Goal: Task Accomplishment & Management: Complete application form

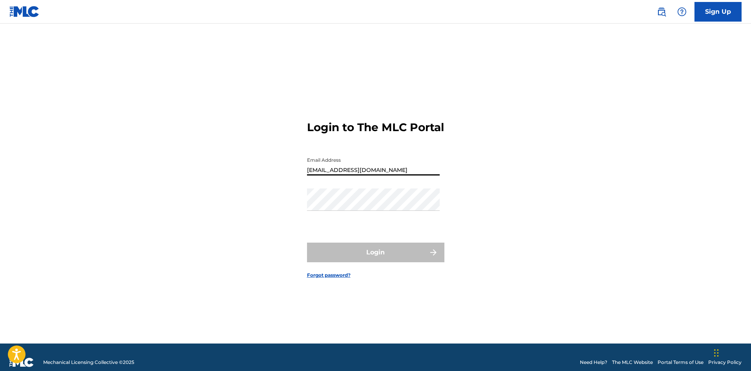
type input "[EMAIL_ADDRESS][DOMAIN_NAME]"
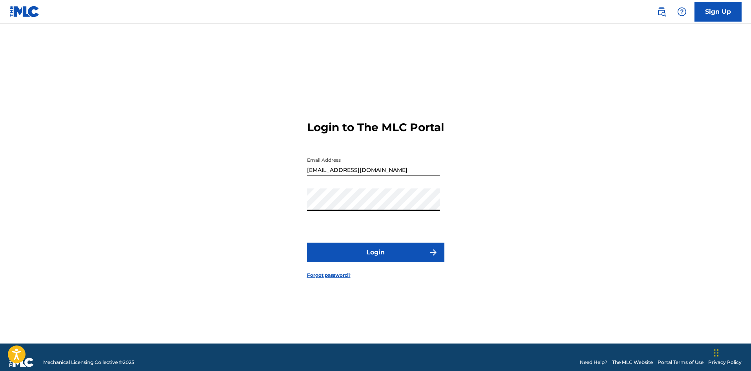
click at [307, 243] on button "Login" at bounding box center [375, 253] width 137 height 20
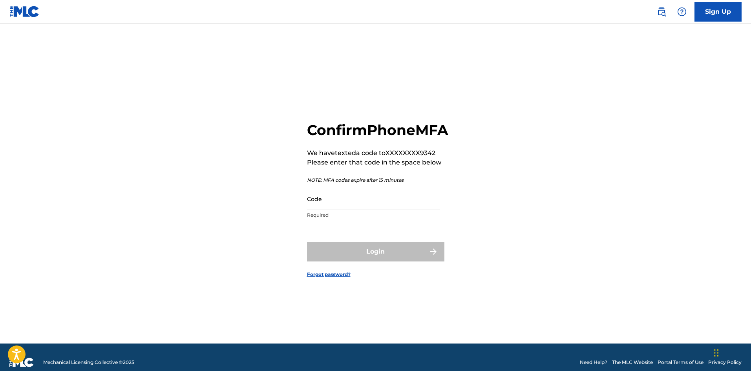
click at [368, 210] on input "Code" at bounding box center [373, 199] width 133 height 22
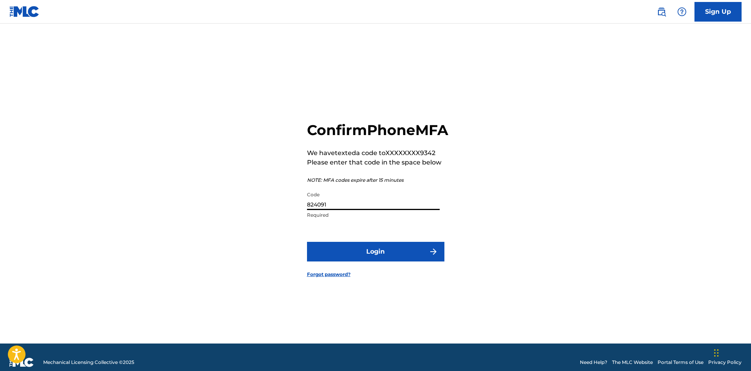
type input "824091"
click at [368, 257] on button "Login" at bounding box center [375, 252] width 137 height 20
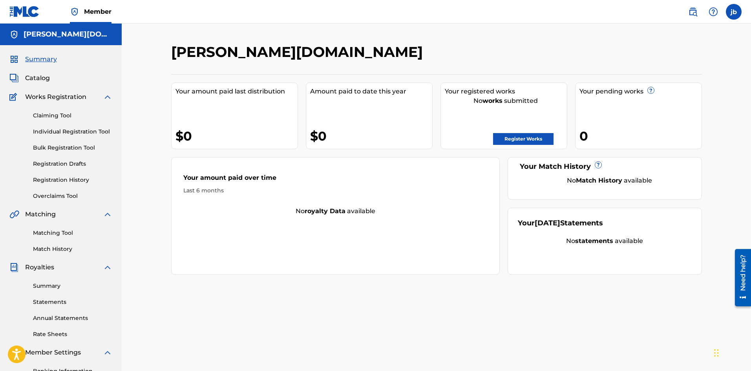
click at [532, 136] on link "Register Works" at bounding box center [523, 139] width 60 height 12
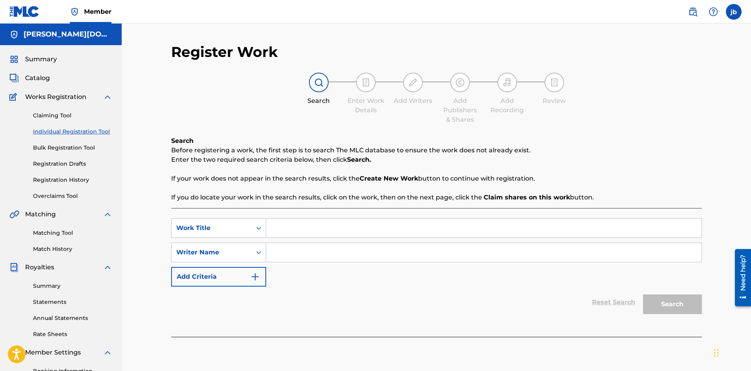
click at [379, 228] on input "Search Form" at bounding box center [483, 228] width 435 height 19
type input "controlled emotions"
click at [451, 256] on input "Search Form" at bounding box center [483, 252] width 435 height 19
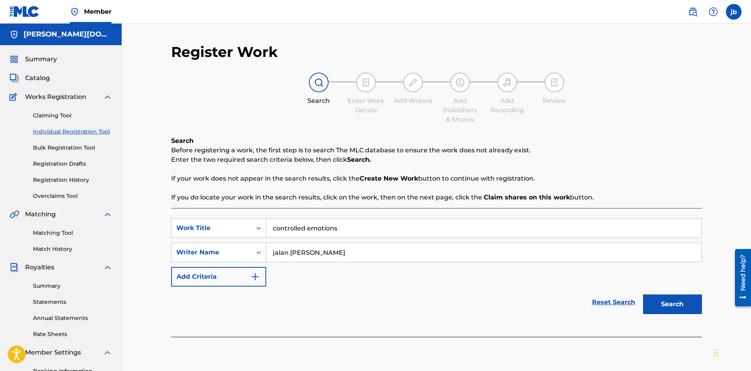
type input "jalan [PERSON_NAME]"
click at [692, 308] on button "Search" at bounding box center [672, 305] width 59 height 20
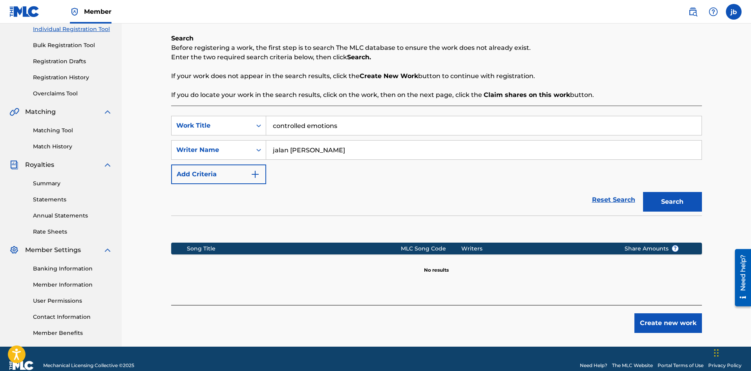
scroll to position [116, 0]
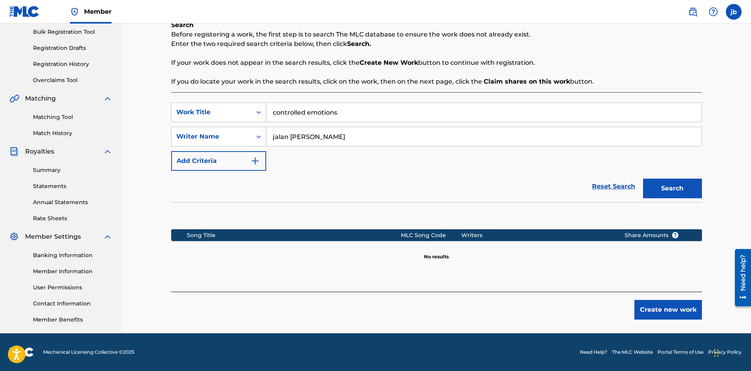
click at [671, 307] on button "Create new work" at bounding box center [669, 310] width 68 height 20
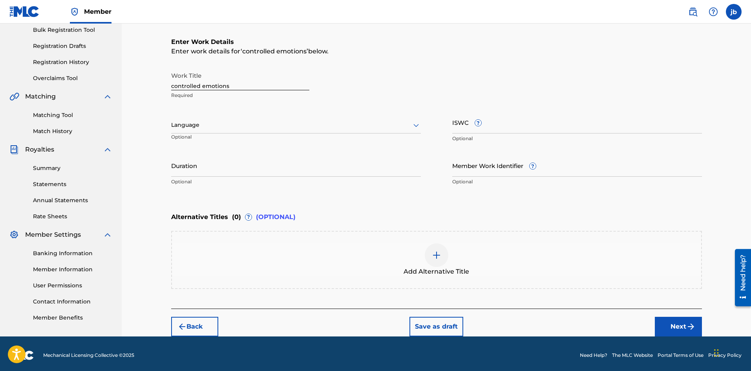
scroll to position [121, 0]
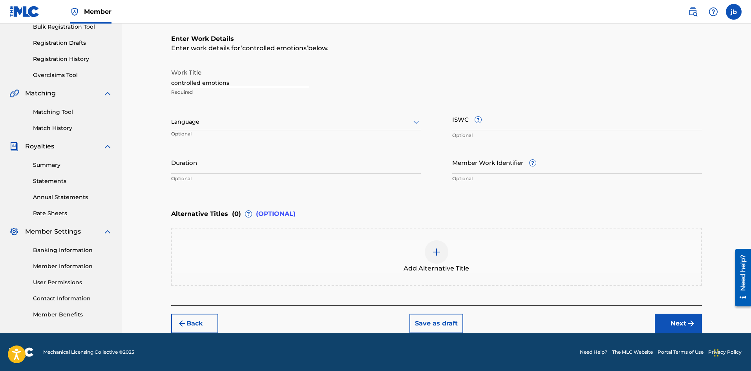
click at [671, 319] on button "Next" at bounding box center [678, 324] width 47 height 20
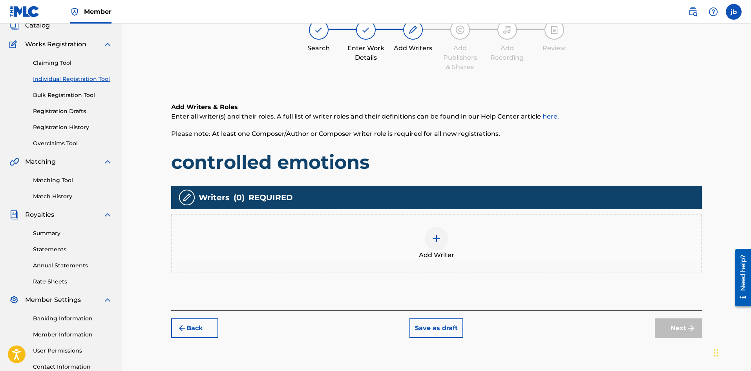
scroll to position [35, 0]
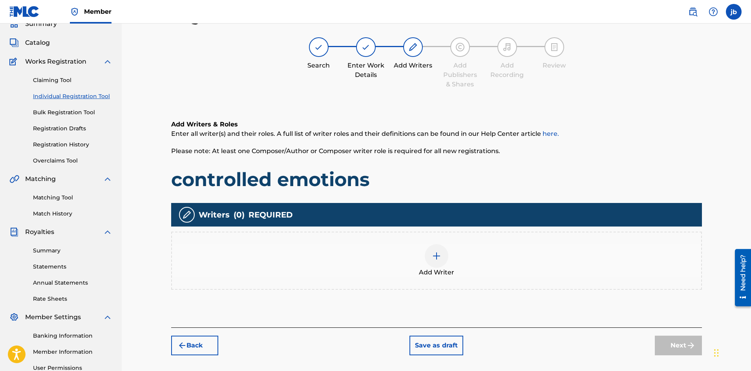
click at [436, 265] on div at bounding box center [437, 256] width 24 height 24
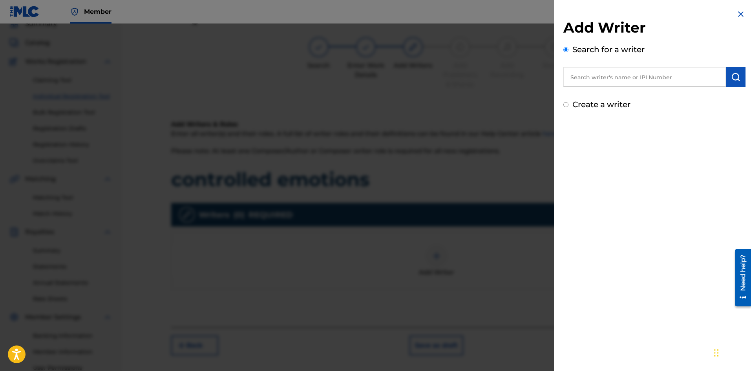
click at [565, 102] on input "Create a writer" at bounding box center [565, 104] width 5 height 5
radio input "false"
radio input "true"
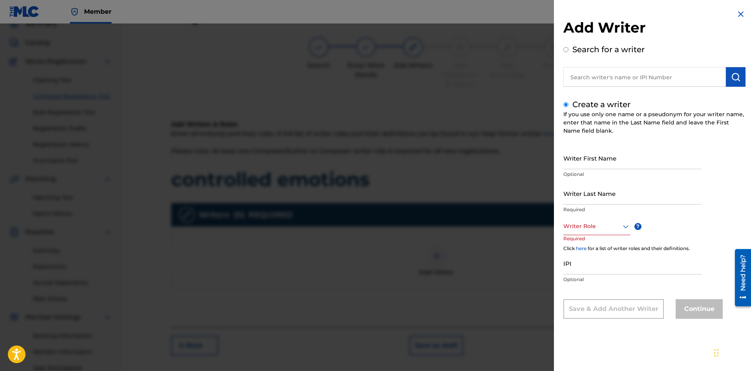
click at [606, 161] on input "Writer First Name" at bounding box center [632, 158] width 138 height 22
type input "jalan"
click at [595, 197] on input "Writer Last Name" at bounding box center [632, 193] width 138 height 22
type input "brooks"
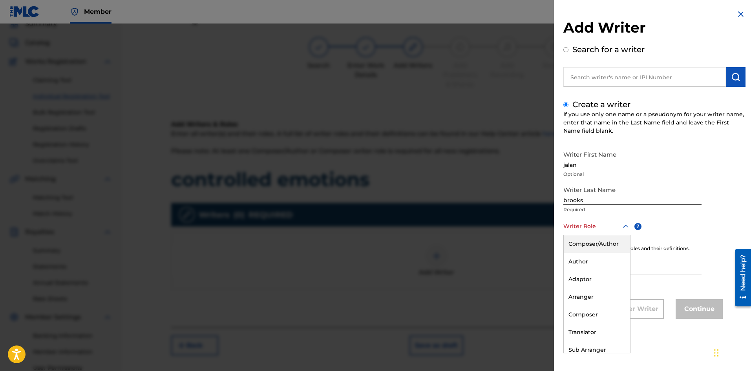
click at [593, 232] on div "Writer Role" at bounding box center [596, 227] width 67 height 18
click at [592, 243] on div "Composer/Author" at bounding box center [597, 244] width 66 height 18
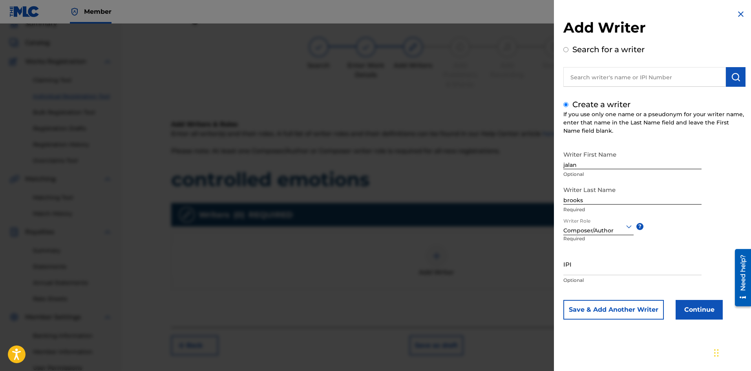
click at [588, 270] on input "IPI" at bounding box center [632, 264] width 138 height 22
type input "01307155577"
click at [693, 310] on button "Continue" at bounding box center [699, 310] width 47 height 20
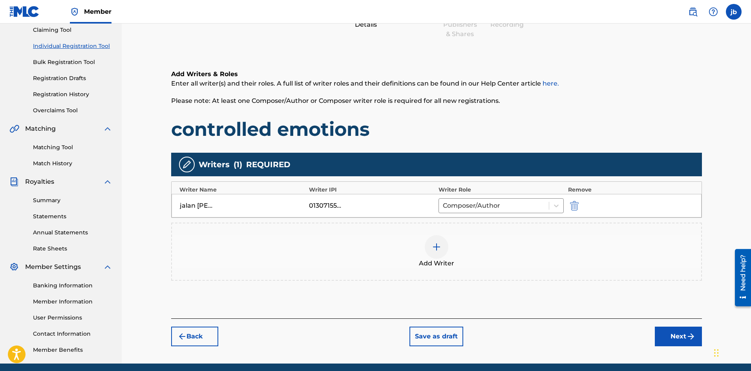
scroll to position [77, 0]
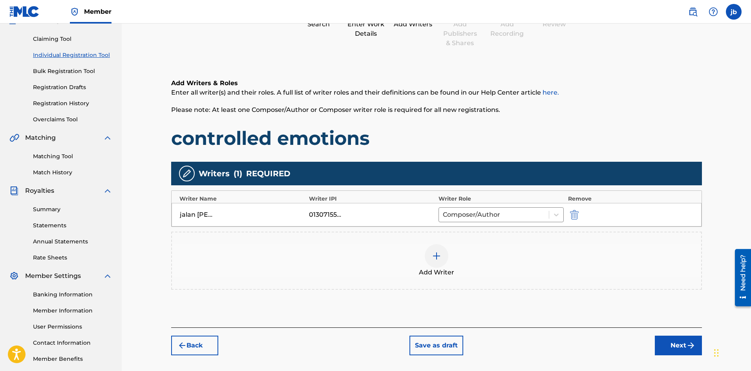
click at [685, 340] on button "Next" at bounding box center [678, 346] width 47 height 20
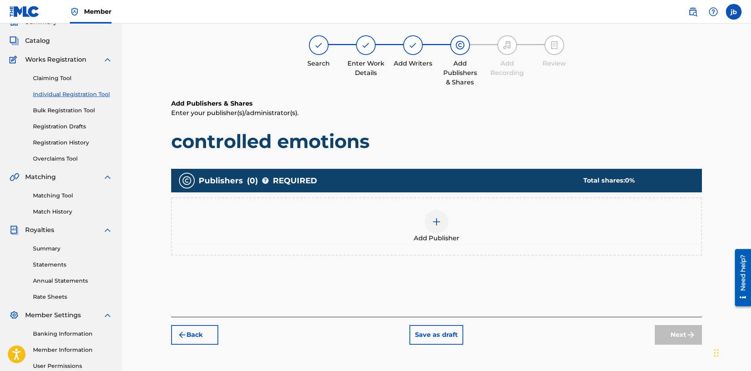
scroll to position [35, 0]
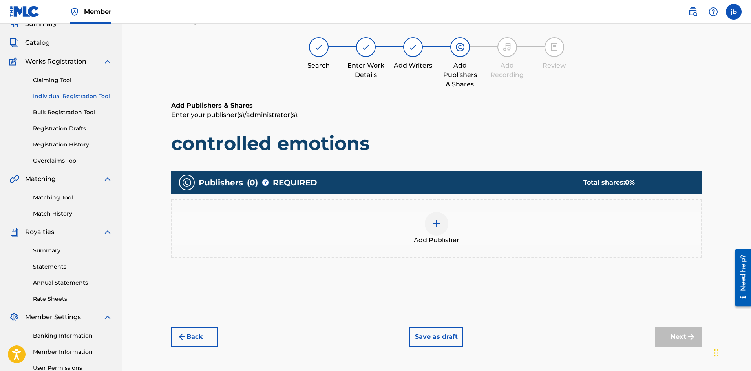
click at [428, 227] on div at bounding box center [437, 224] width 24 height 24
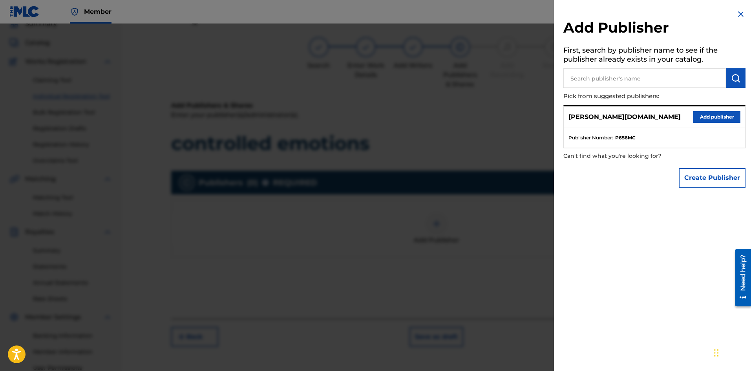
click at [713, 119] on button "Add publisher" at bounding box center [716, 117] width 47 height 12
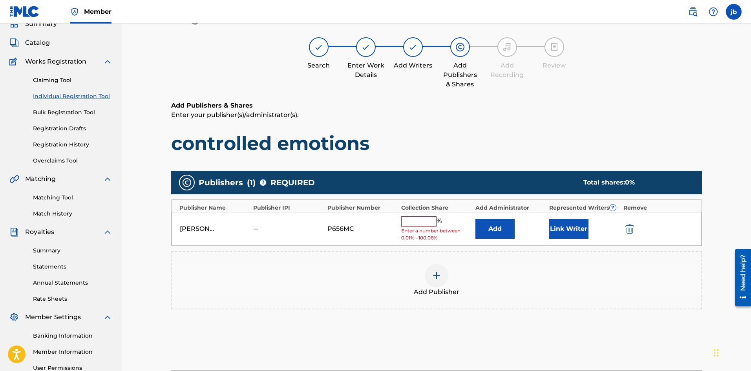
click at [419, 218] on input "text" at bounding box center [418, 221] width 35 height 10
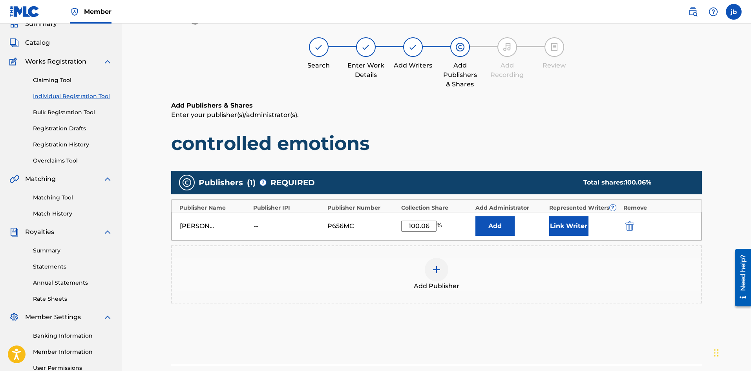
type input "100.06"
click at [508, 230] on button "Add" at bounding box center [495, 226] width 39 height 20
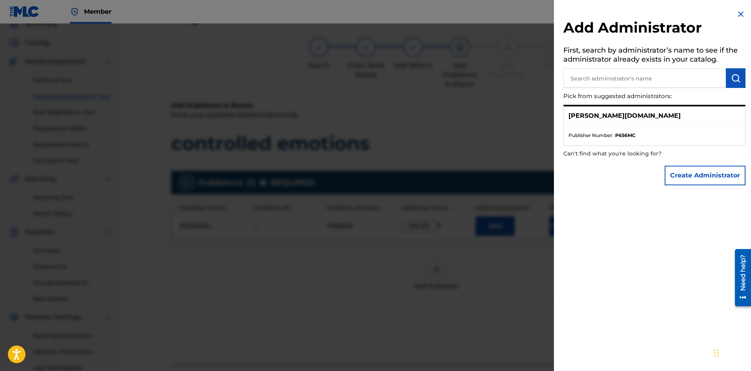
click at [642, 80] on input "text" at bounding box center [644, 78] width 163 height 20
type input "[PERSON_NAME][DOMAIN_NAME]"
click at [735, 78] on img "submit" at bounding box center [735, 77] width 9 height 9
click at [680, 173] on button "Create Administrator" at bounding box center [705, 176] width 81 height 20
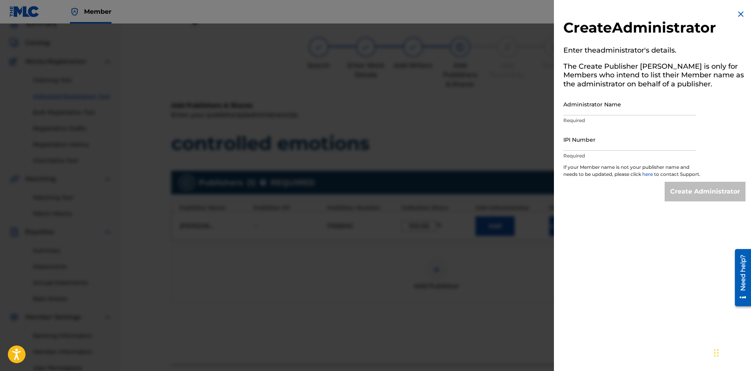
click at [622, 109] on input "Administrator Name" at bounding box center [629, 104] width 133 height 22
type input "Jalan [PERSON_NAME]"
click at [629, 139] on input "IPI Number" at bounding box center [629, 139] width 133 height 22
click at [743, 11] on img at bounding box center [740, 13] width 9 height 9
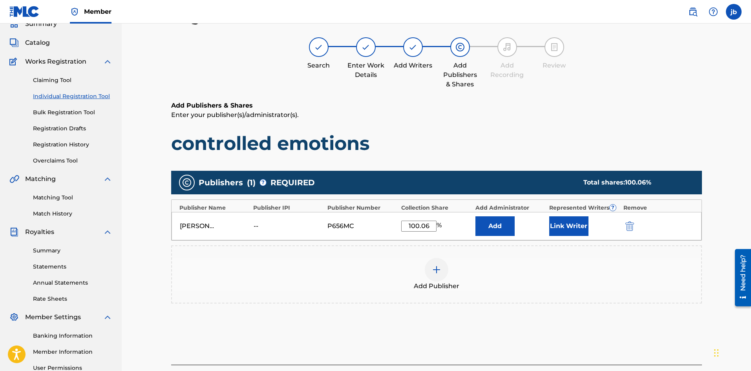
click at [580, 228] on button "Link Writer" at bounding box center [568, 226] width 39 height 20
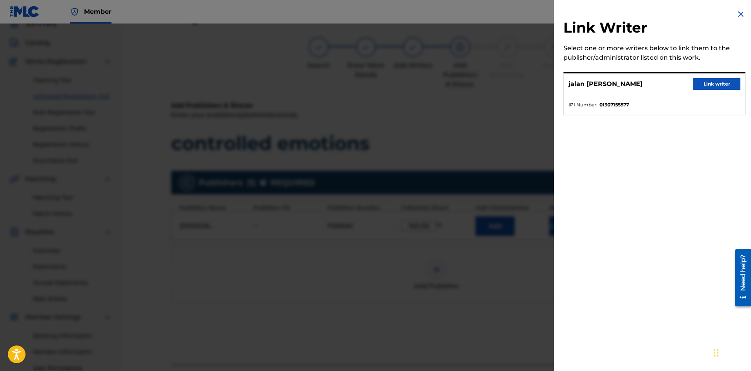
click at [706, 81] on button "Link writer" at bounding box center [716, 84] width 47 height 12
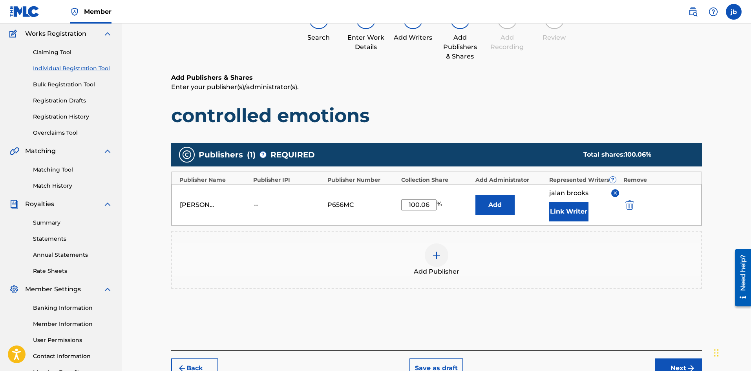
scroll to position [116, 0]
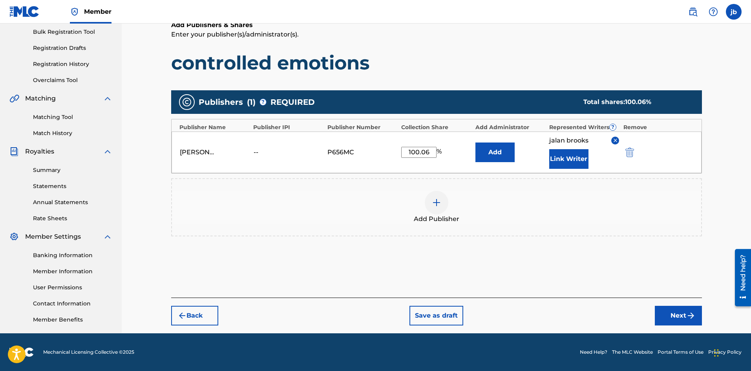
click at [686, 311] on button "Next" at bounding box center [678, 316] width 47 height 20
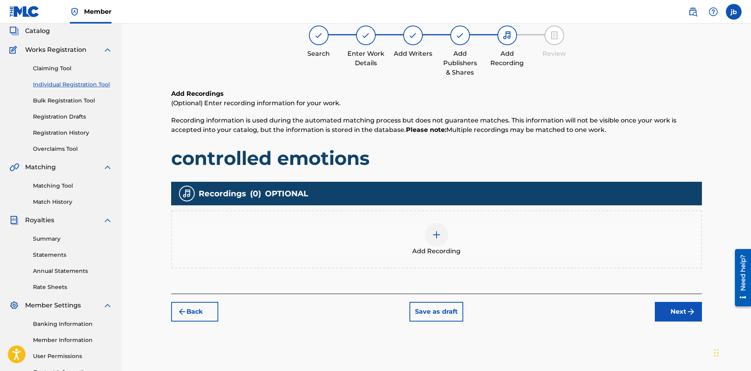
scroll to position [35, 0]
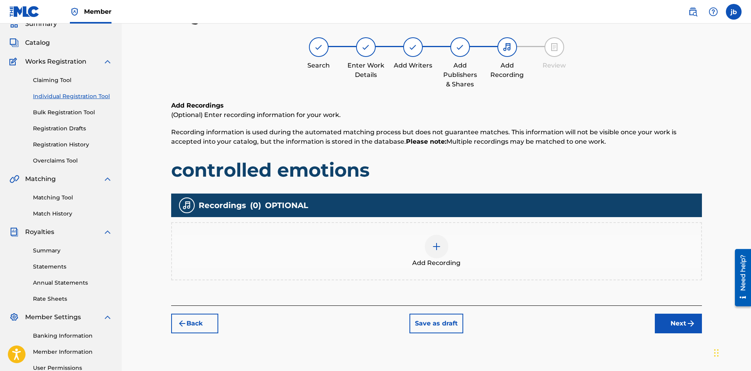
click at [437, 250] on img at bounding box center [436, 246] width 9 height 9
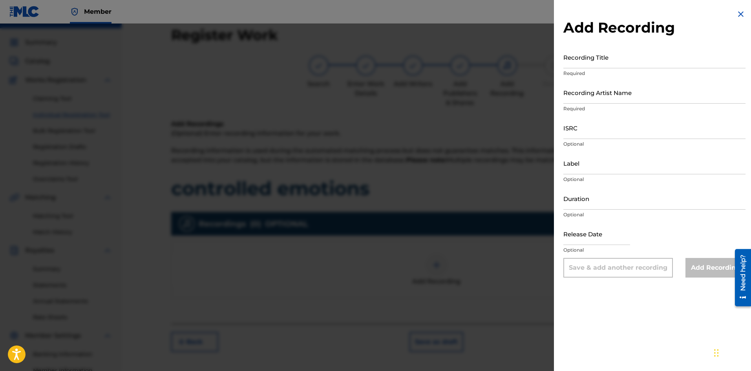
scroll to position [0, 0]
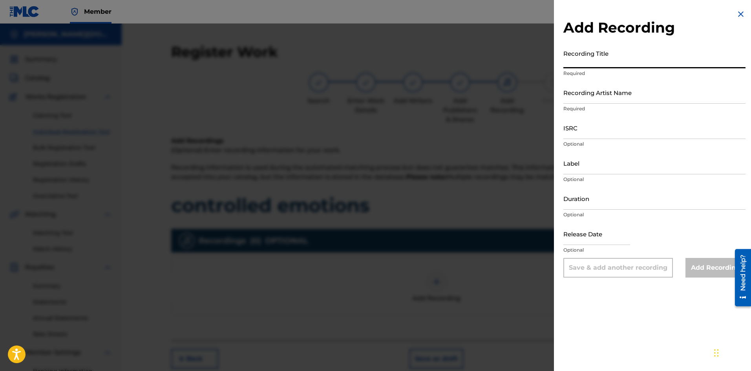
click at [622, 68] on input "Recording Title" at bounding box center [654, 57] width 182 height 22
click at [593, 62] on input "controlleed emotions" at bounding box center [654, 57] width 182 height 22
click at [627, 61] on input "controlled emotions" at bounding box center [654, 57] width 182 height 22
type input "controlled emotions"
click at [620, 104] on div "Recording Artist Name Required" at bounding box center [654, 98] width 182 height 35
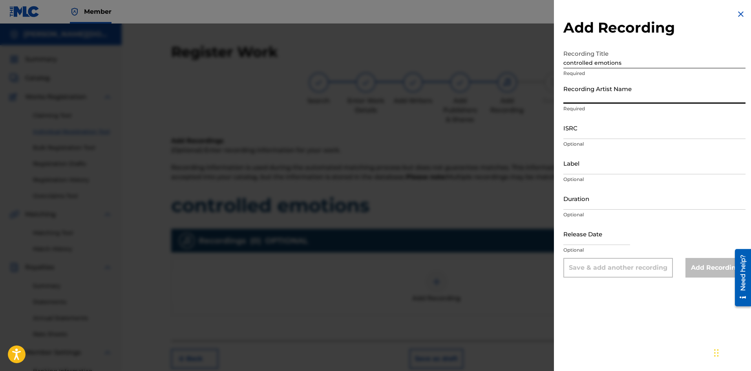
click at [621, 101] on input "Recording Artist Name" at bounding box center [654, 92] width 182 height 22
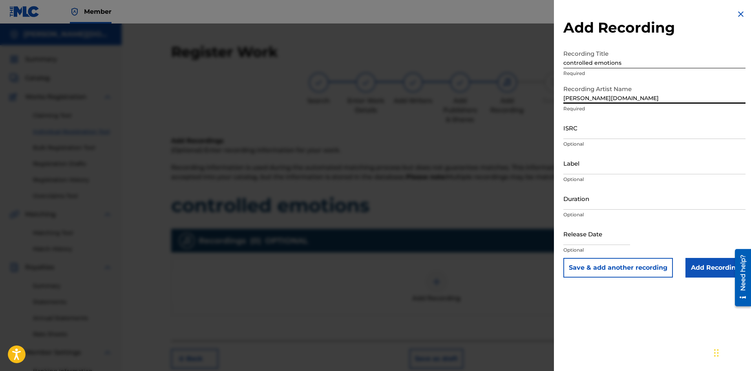
type input "[PERSON_NAME][DOMAIN_NAME]"
click at [710, 264] on input "Add Recording" at bounding box center [716, 268] width 60 height 20
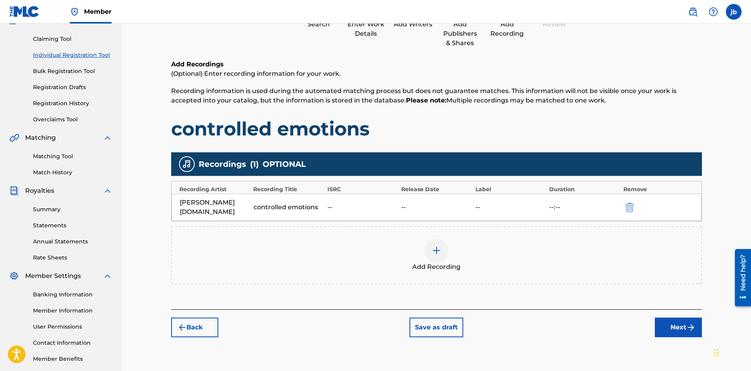
click at [678, 318] on button "Next" at bounding box center [678, 328] width 47 height 20
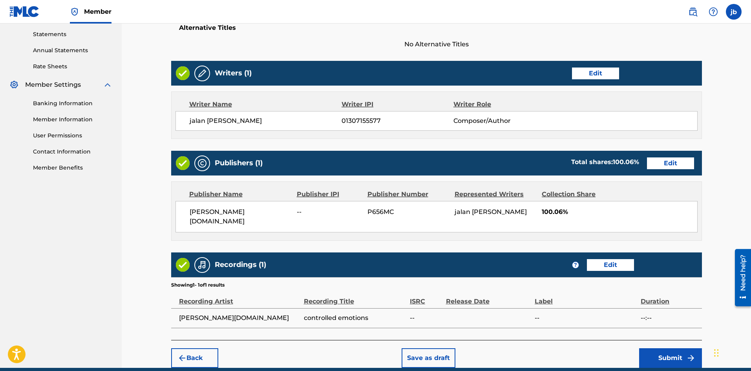
scroll to position [254, 0]
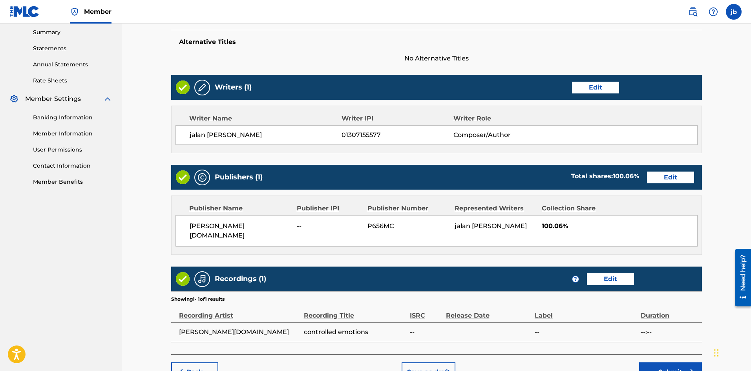
click at [664, 362] on button "Submit" at bounding box center [670, 372] width 63 height 20
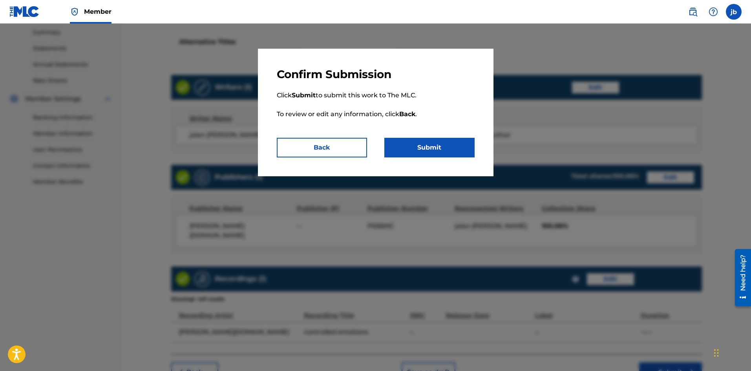
click at [449, 150] on button "Submit" at bounding box center [429, 148] width 90 height 20
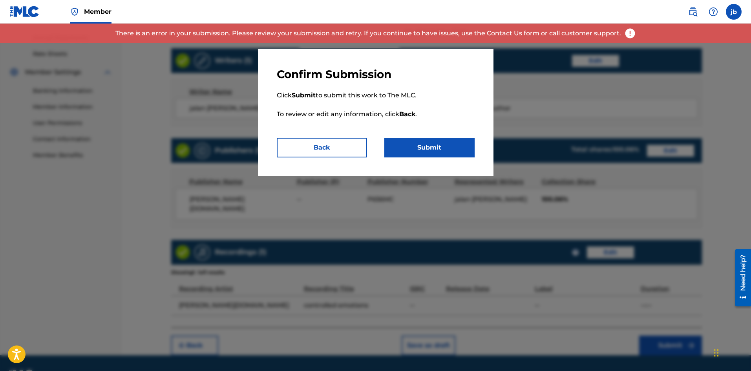
scroll to position [293, 0]
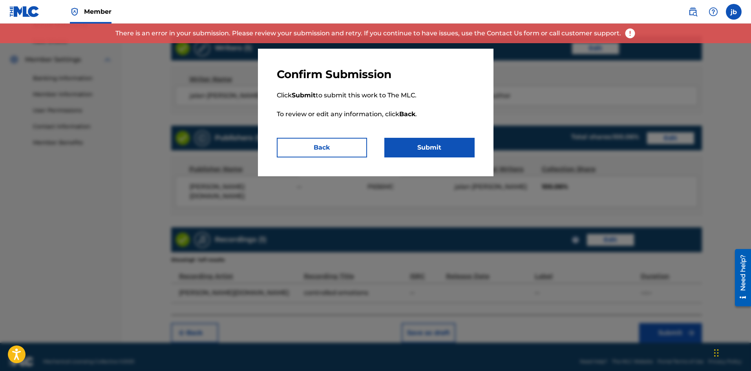
click at [343, 143] on button "Back" at bounding box center [322, 148] width 90 height 20
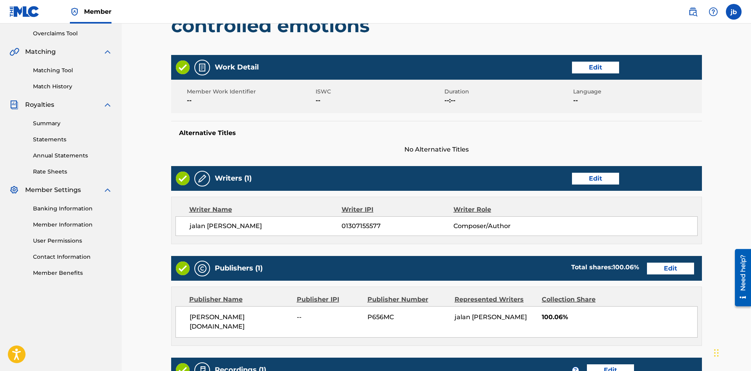
scroll to position [175, 0]
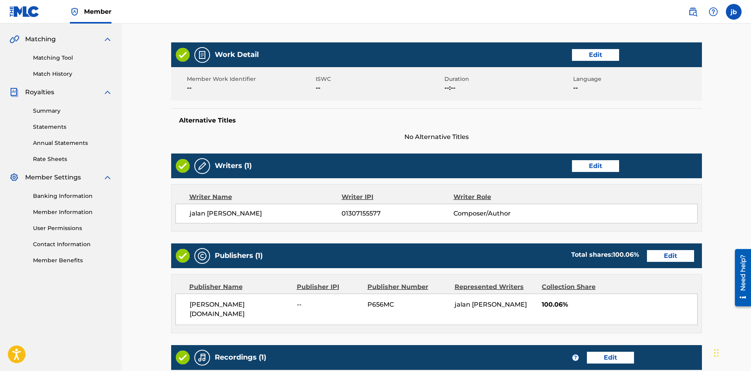
click at [580, 54] on button "Edit" at bounding box center [595, 55] width 47 height 12
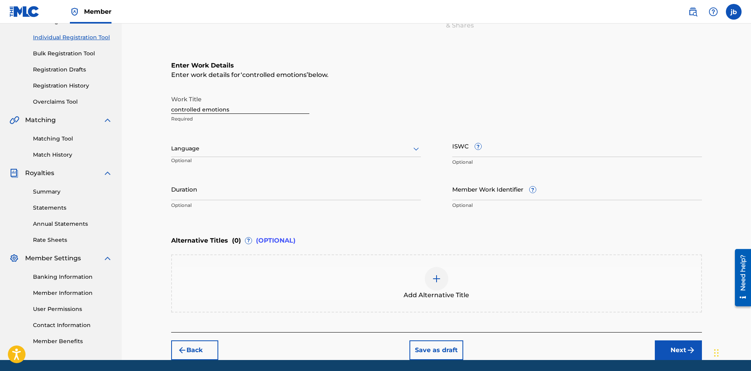
scroll to position [82, 0]
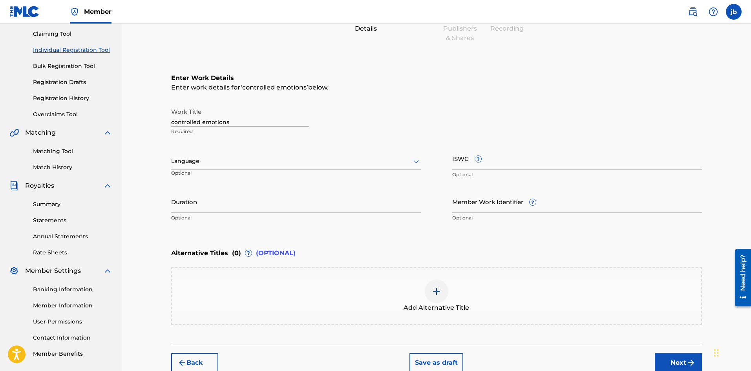
click at [678, 322] on div "Add Alternative Title" at bounding box center [436, 296] width 531 height 58
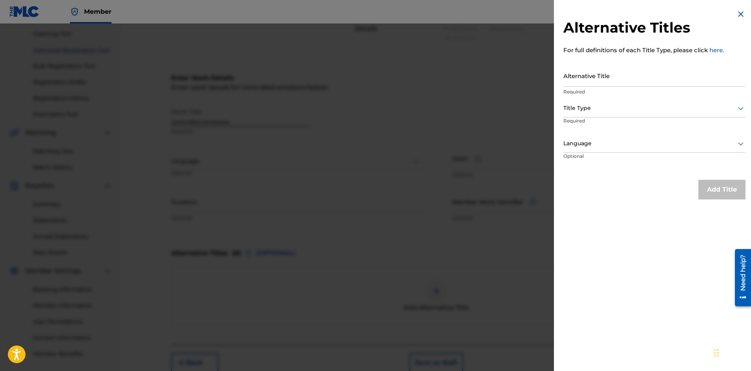
click at [739, 17] on img at bounding box center [740, 13] width 9 height 9
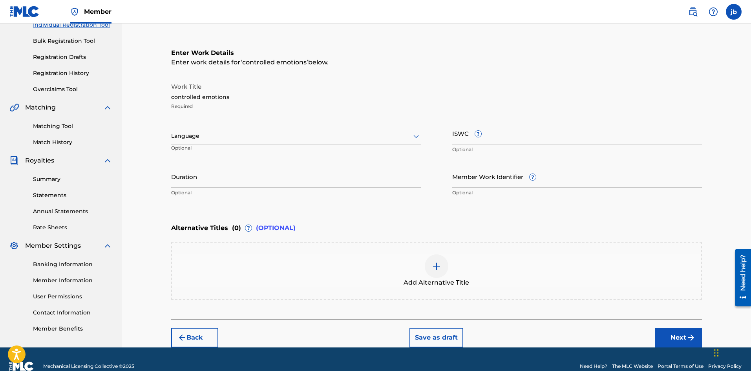
scroll to position [121, 0]
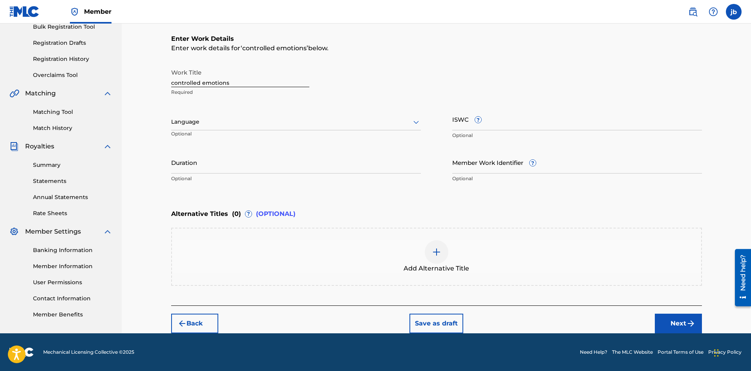
click at [666, 319] on button "Next" at bounding box center [678, 324] width 47 height 20
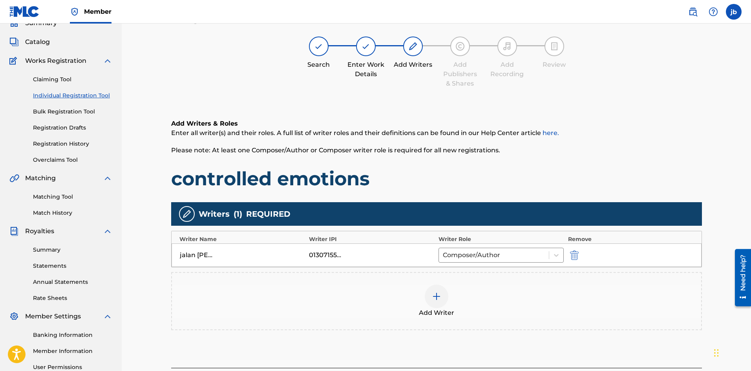
scroll to position [35, 0]
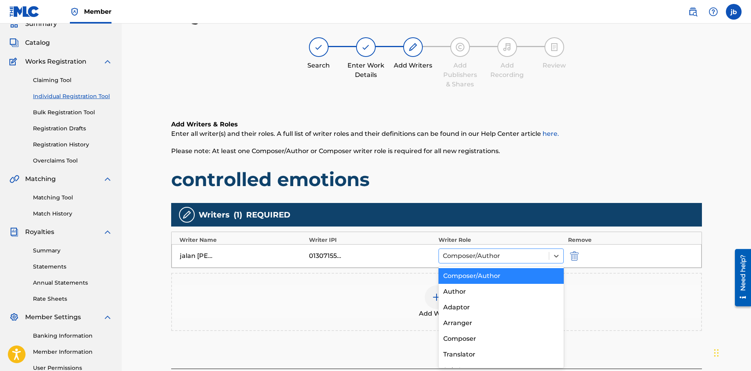
click at [498, 256] on div at bounding box center [494, 256] width 102 height 11
click at [494, 273] on div "Composer/Author" at bounding box center [502, 276] width 126 height 16
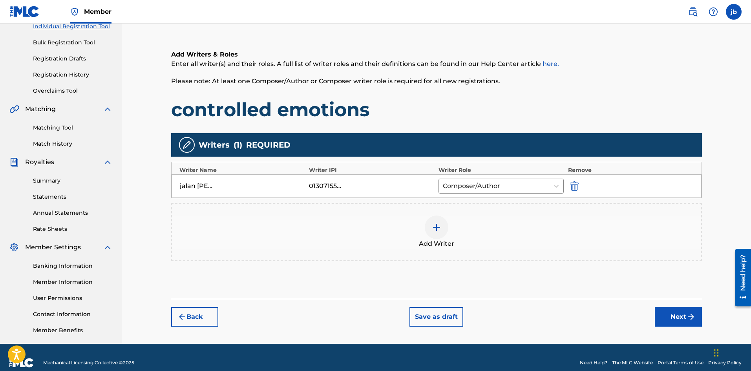
scroll to position [116, 0]
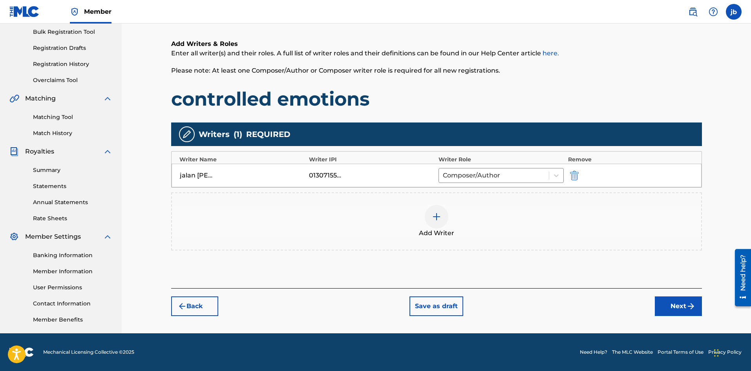
click at [668, 304] on button "Next" at bounding box center [678, 306] width 47 height 20
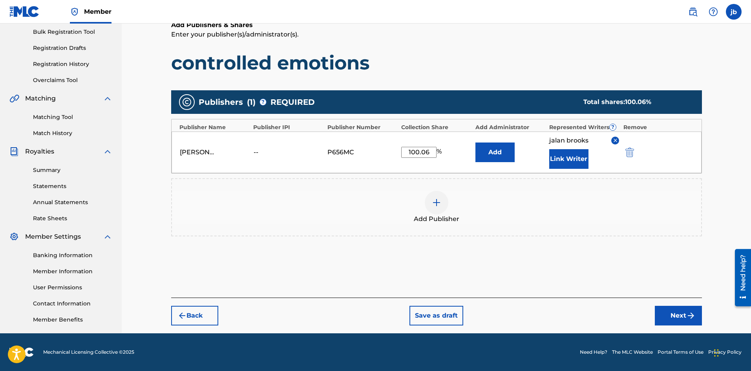
scroll to position [35, 0]
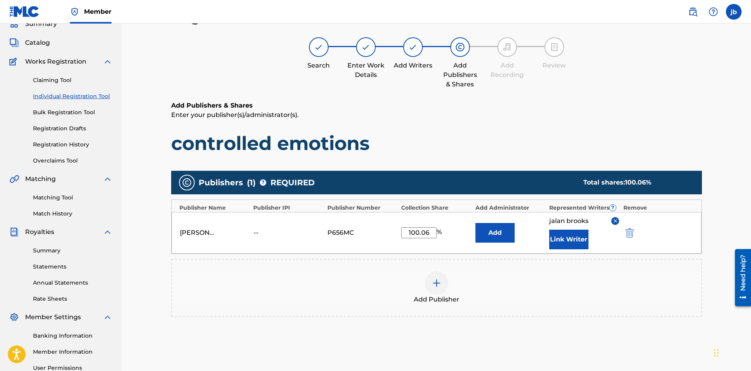
click at [432, 236] on input "100.06" at bounding box center [418, 232] width 35 height 11
type input "100"
click at [476, 223] on button "Add" at bounding box center [495, 233] width 39 height 20
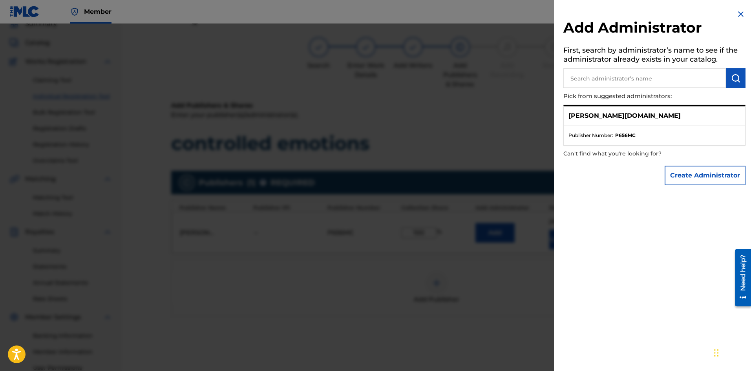
click at [741, 15] on img at bounding box center [740, 13] width 9 height 9
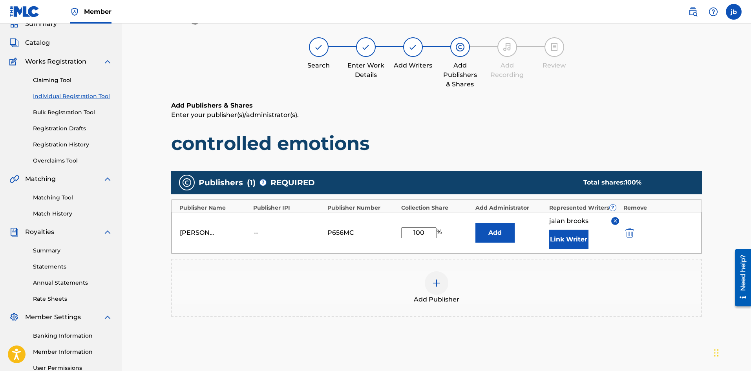
click at [486, 236] on button "Add" at bounding box center [495, 233] width 39 height 20
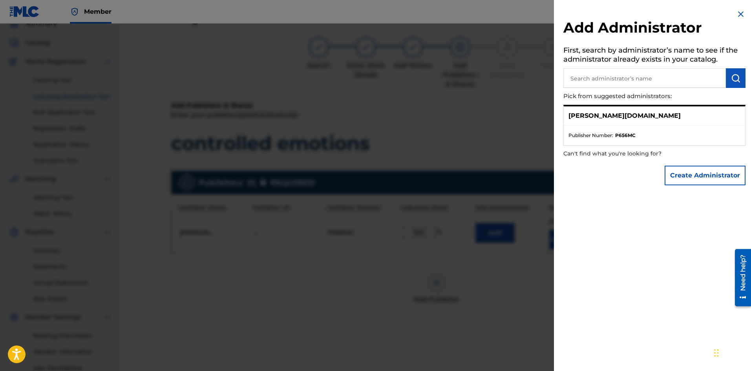
click at [590, 85] on input "text" at bounding box center [644, 78] width 163 height 20
click at [704, 179] on button "Create Administrator" at bounding box center [705, 176] width 81 height 20
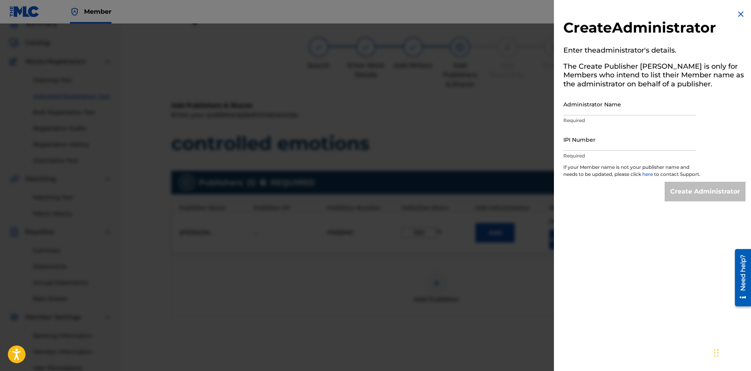
click at [643, 110] on input "Administrator Name" at bounding box center [629, 104] width 133 height 22
type input "Jalan [PERSON_NAME]"
click at [606, 147] on input "IPI Number" at bounding box center [629, 139] width 133 height 22
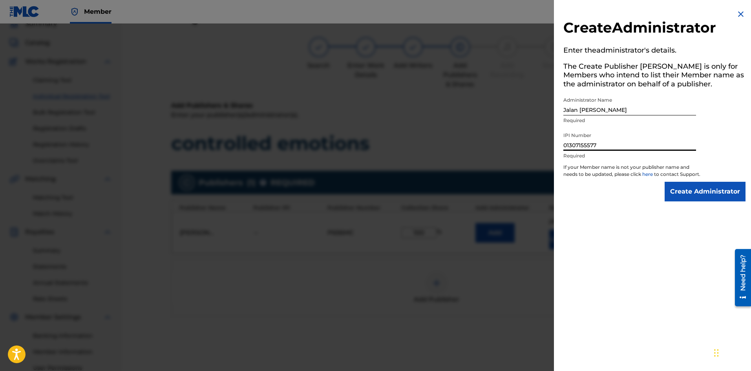
type input "01307155577"
click at [703, 194] on input "Create Administrator" at bounding box center [705, 192] width 81 height 20
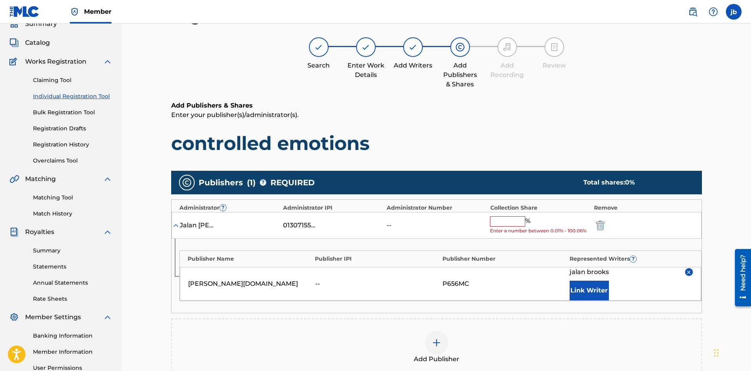
click at [505, 220] on input "text" at bounding box center [507, 221] width 35 height 10
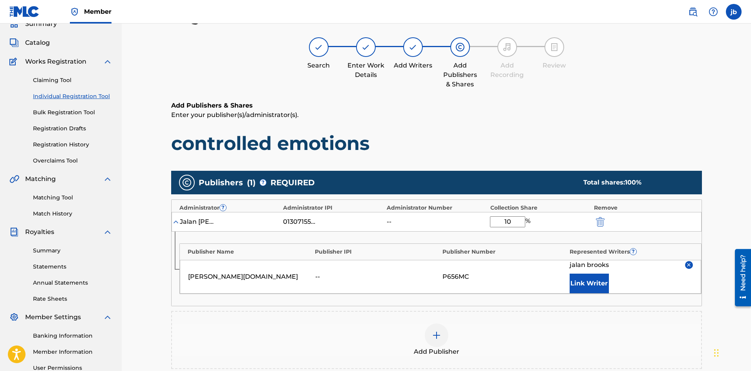
type input "1"
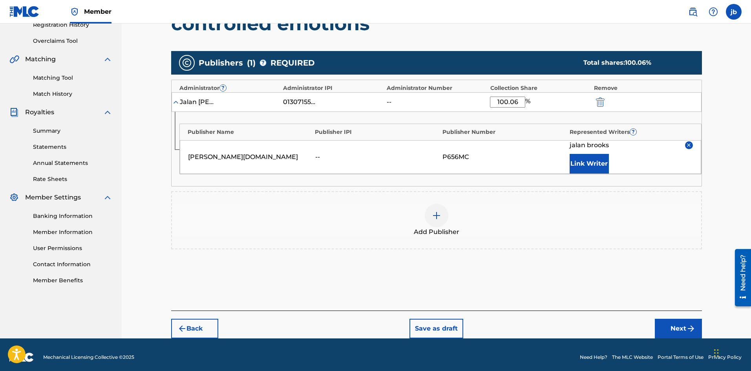
scroll to position [160, 0]
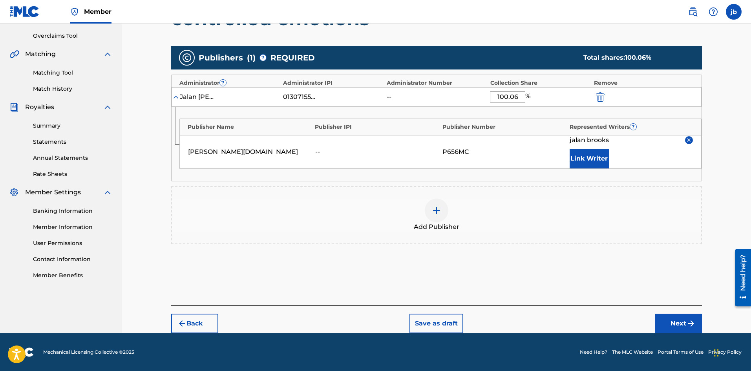
type input "100.06"
click at [681, 320] on button "Next" at bounding box center [678, 324] width 47 height 20
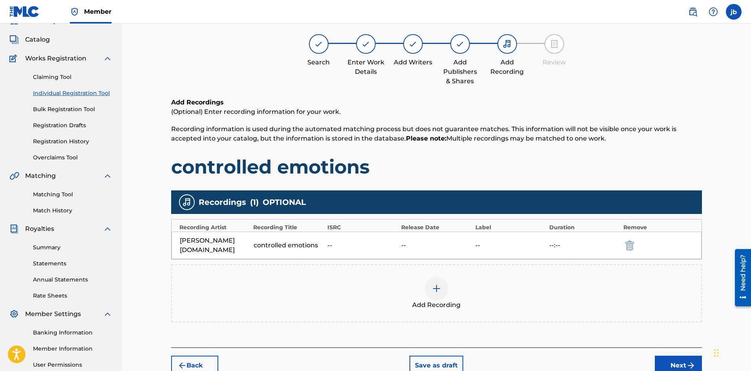
scroll to position [0, 0]
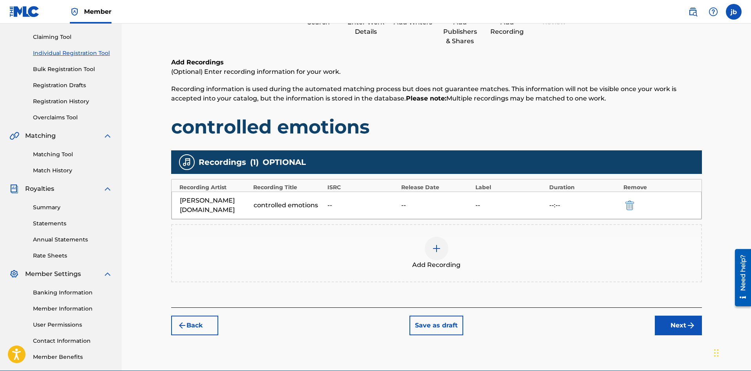
click at [692, 321] on img "submit" at bounding box center [690, 325] width 9 height 9
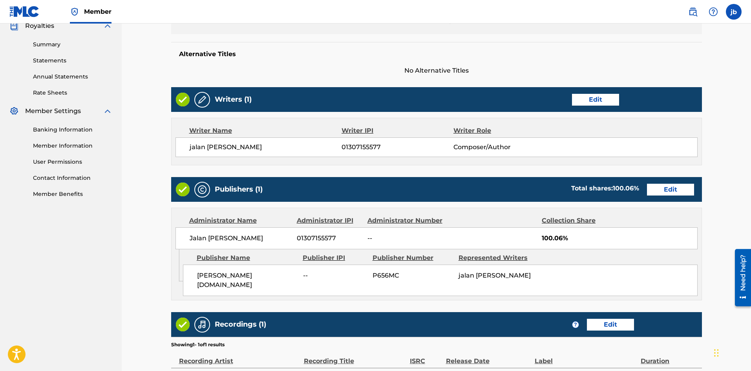
scroll to position [250, 0]
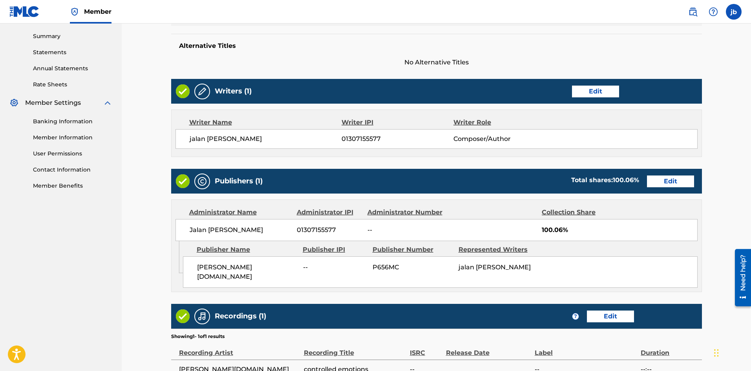
click at [651, 183] on button "Edit" at bounding box center [670, 182] width 47 height 12
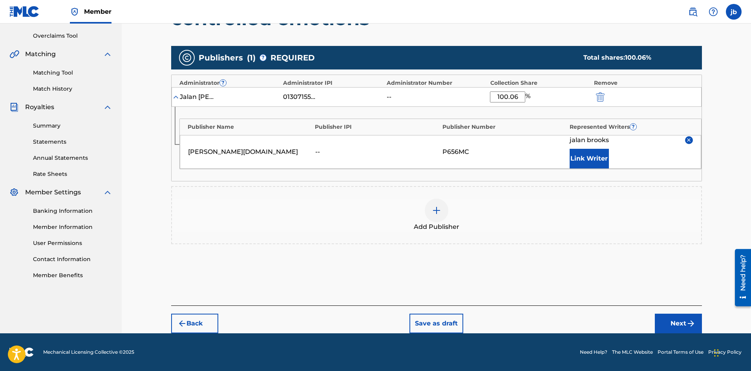
scroll to position [160, 0]
click at [673, 326] on button "Next" at bounding box center [678, 324] width 47 height 20
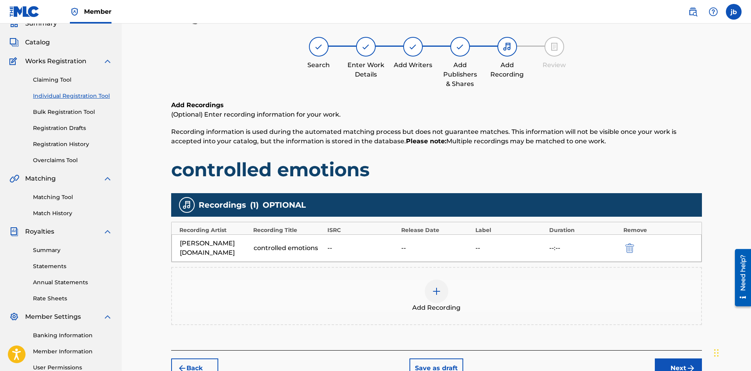
scroll to position [35, 0]
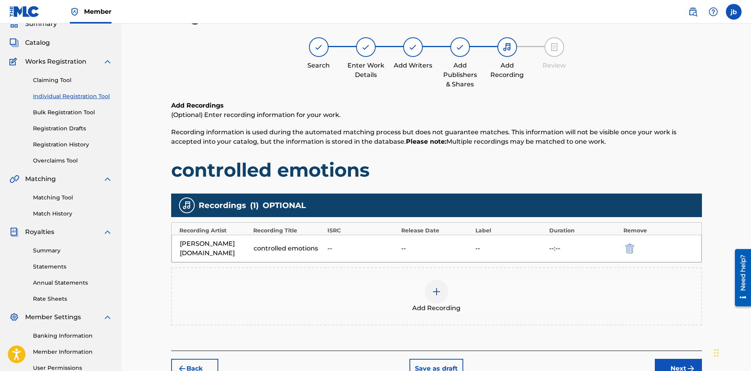
click at [673, 359] on button "Next" at bounding box center [678, 369] width 47 height 20
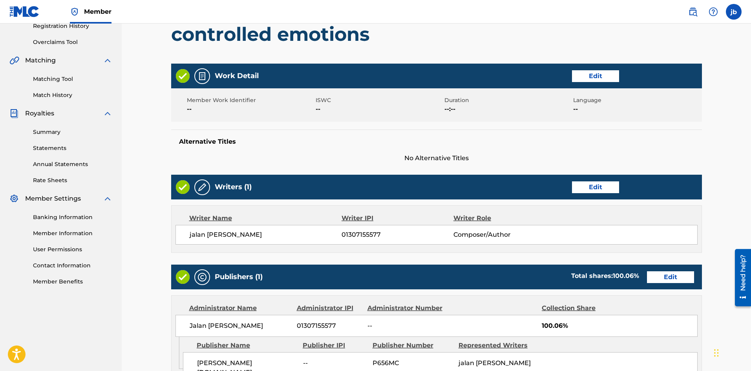
scroll to position [328, 0]
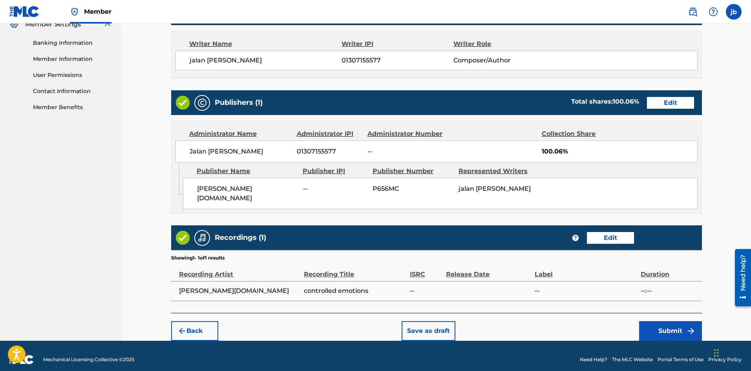
click at [679, 321] on button "Submit" at bounding box center [670, 331] width 63 height 20
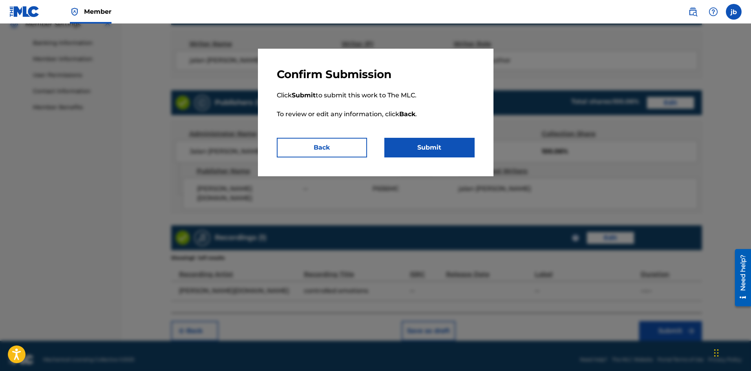
click at [455, 146] on button "Submit" at bounding box center [429, 148] width 90 height 20
click at [458, 144] on button "Submit" at bounding box center [429, 148] width 90 height 20
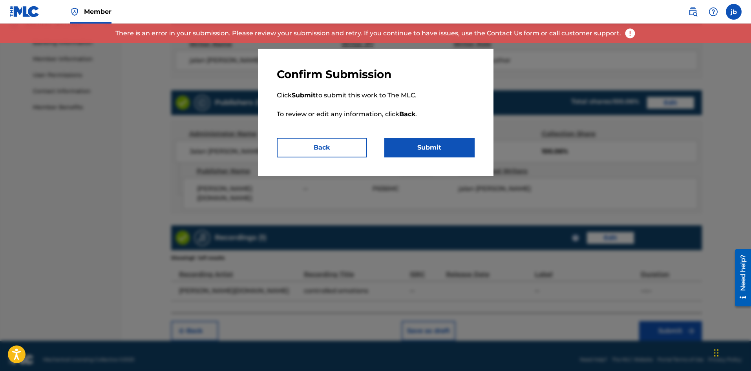
click at [340, 146] on button "Back" at bounding box center [322, 148] width 90 height 20
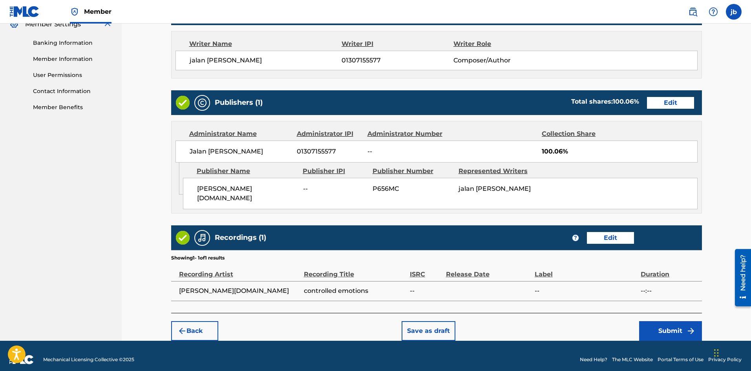
click at [416, 321] on button "Save as draft" at bounding box center [429, 331] width 54 height 20
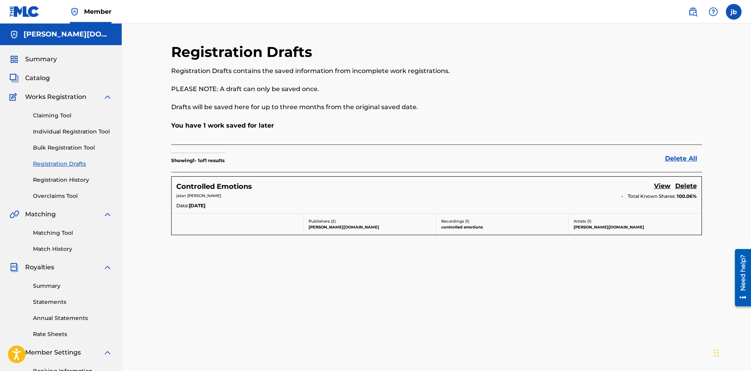
click at [51, 183] on link "Registration History" at bounding box center [72, 180] width 79 height 8
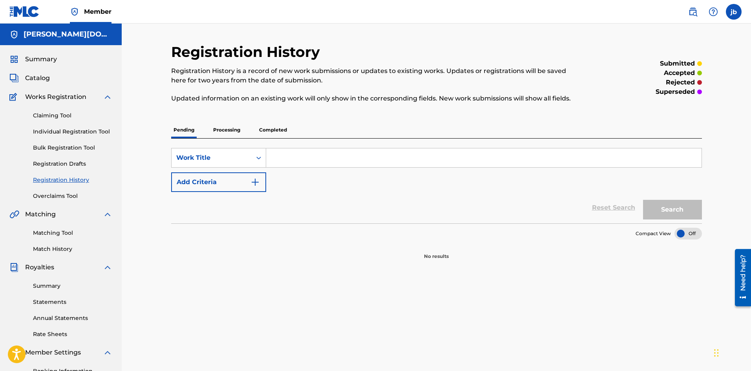
click at [55, 192] on link "Overclaims Tool" at bounding box center [72, 196] width 79 height 8
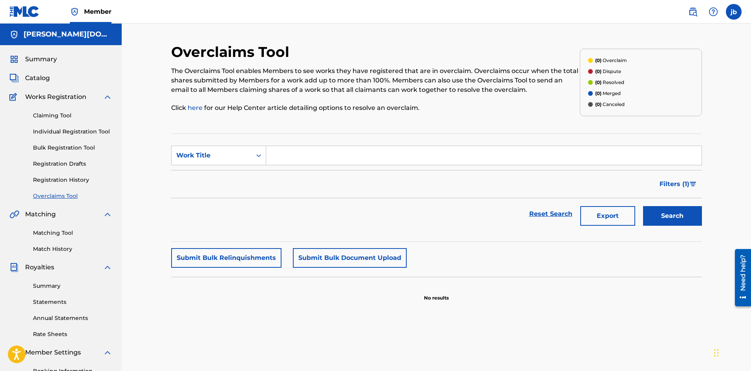
click at [55, 177] on link "Registration History" at bounding box center [72, 180] width 79 height 8
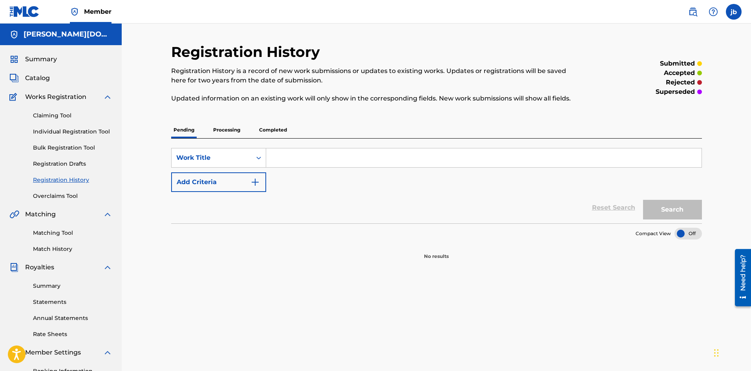
click at [57, 166] on link "Registration Drafts" at bounding box center [72, 164] width 79 height 8
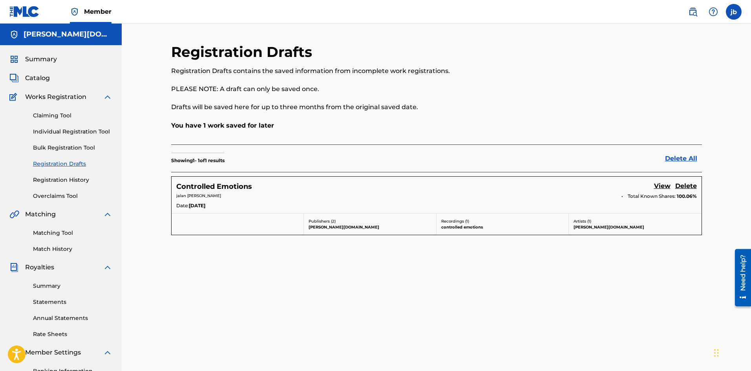
click at [266, 202] on div "Controlled Emotions View Delete jalan [PERSON_NAME] Total Known Shares: 100.06 …" at bounding box center [437, 195] width 530 height 37
click at [206, 185] on h5 "Controlled Emotions" at bounding box center [214, 186] width 76 height 9
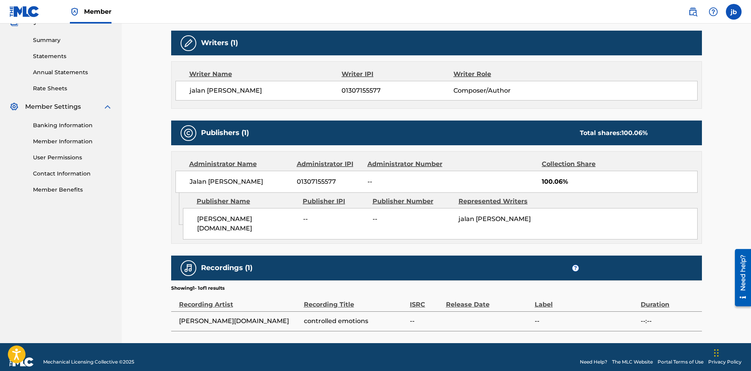
scroll to position [248, 0]
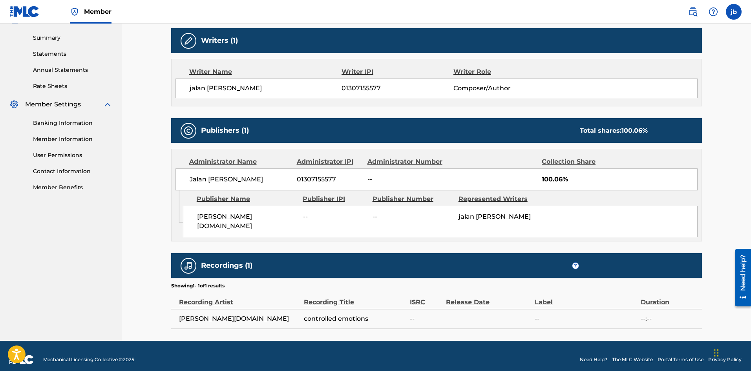
click at [555, 177] on span "100.06%" at bounding box center [619, 179] width 155 height 9
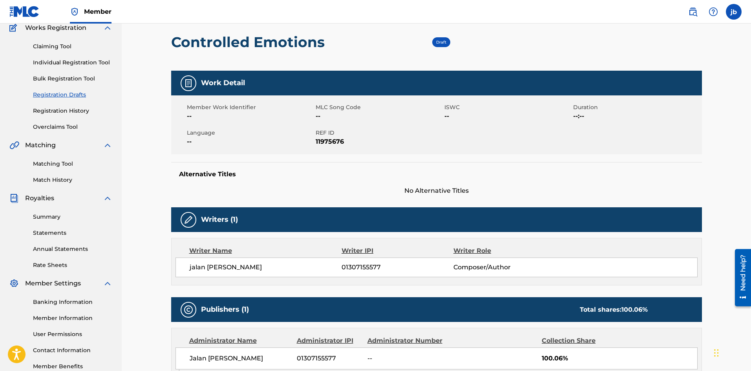
scroll to position [0, 0]
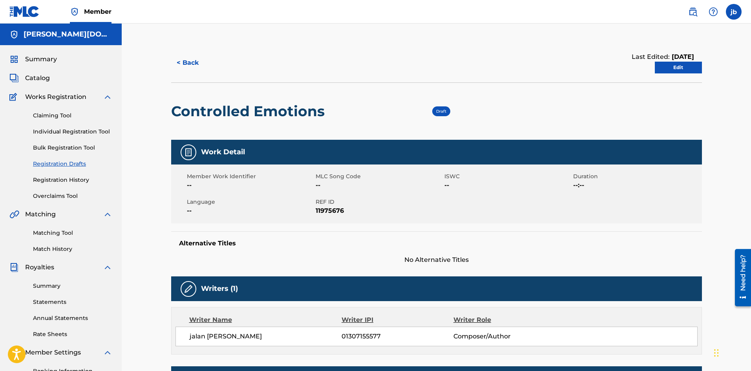
click at [668, 66] on link "Edit" at bounding box center [678, 68] width 47 height 12
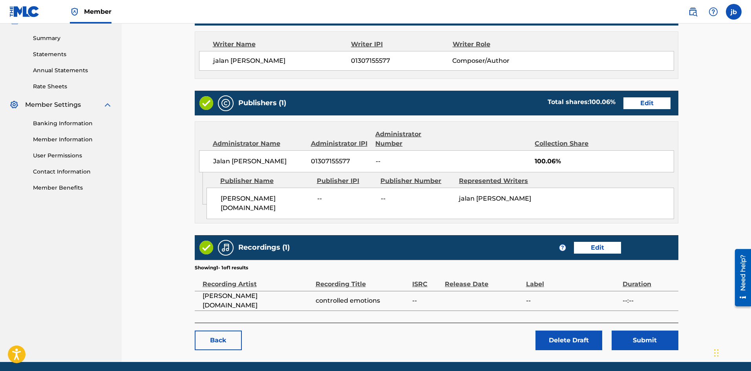
scroll to position [230, 0]
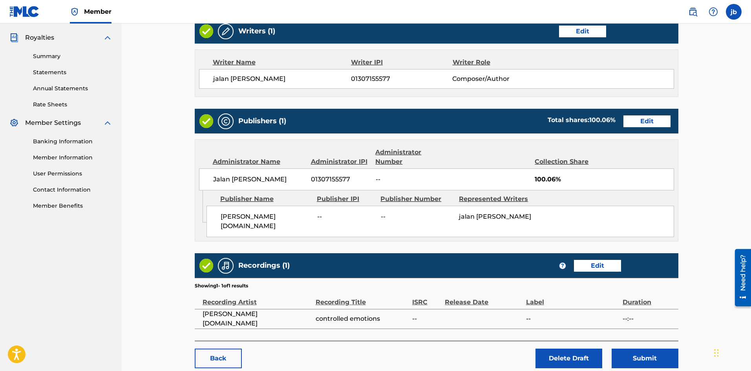
click at [548, 176] on span "100.06%" at bounding box center [604, 179] width 139 height 9
click at [645, 123] on link "Edit" at bounding box center [647, 121] width 47 height 12
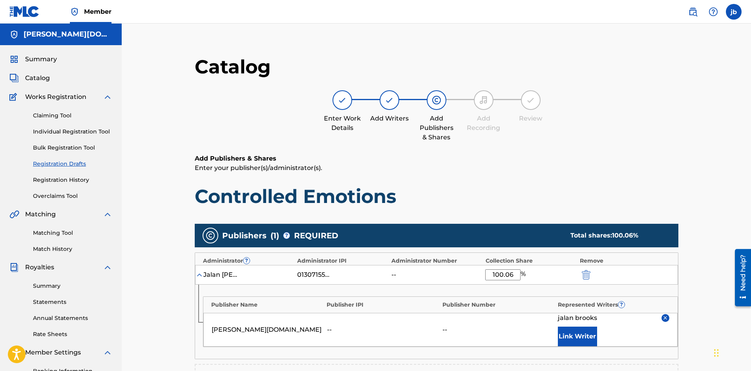
click at [515, 275] on input "100.06" at bounding box center [502, 274] width 35 height 11
type input "100"
click at [563, 190] on h1 "Controlled Emotions" at bounding box center [437, 197] width 484 height 24
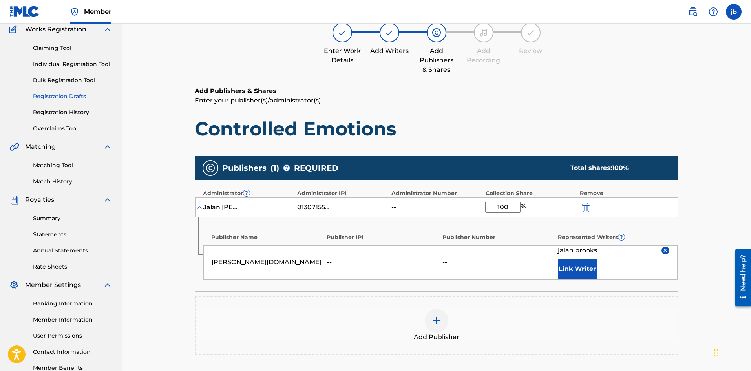
scroll to position [189, 0]
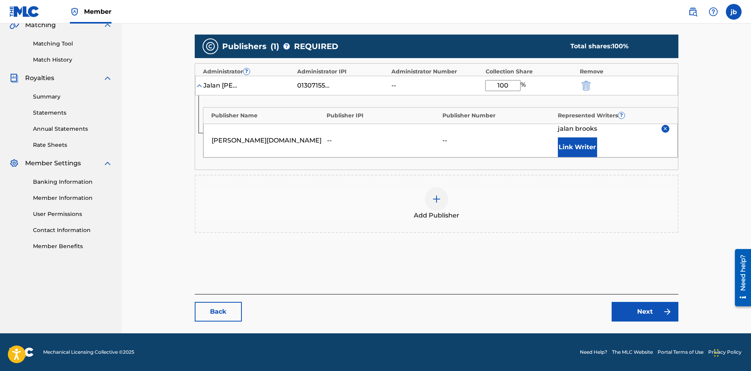
click at [657, 313] on link "Next" at bounding box center [645, 312] width 67 height 20
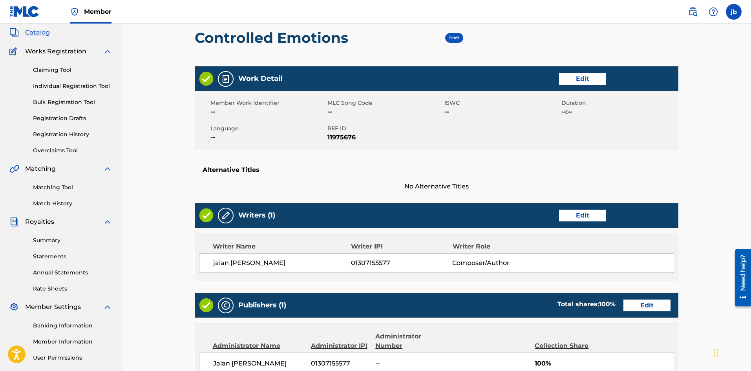
scroll to position [269, 0]
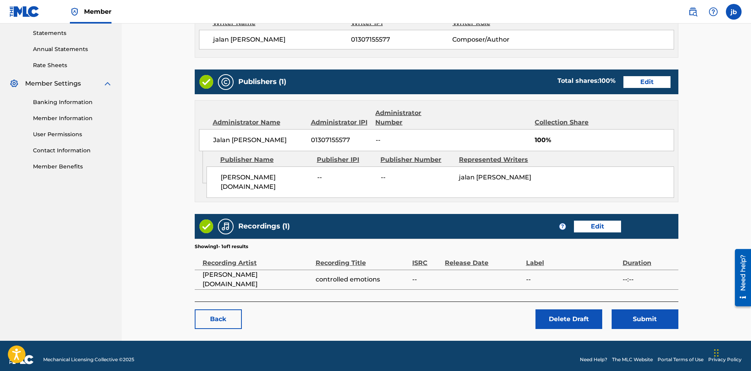
click at [629, 311] on button "Submit" at bounding box center [645, 319] width 67 height 20
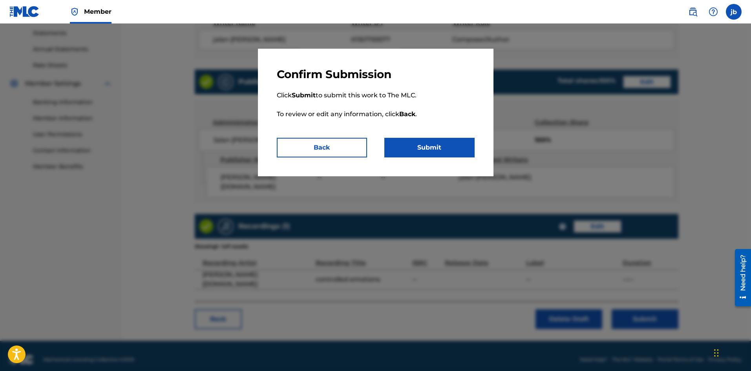
click at [444, 142] on button "Submit" at bounding box center [429, 148] width 90 height 20
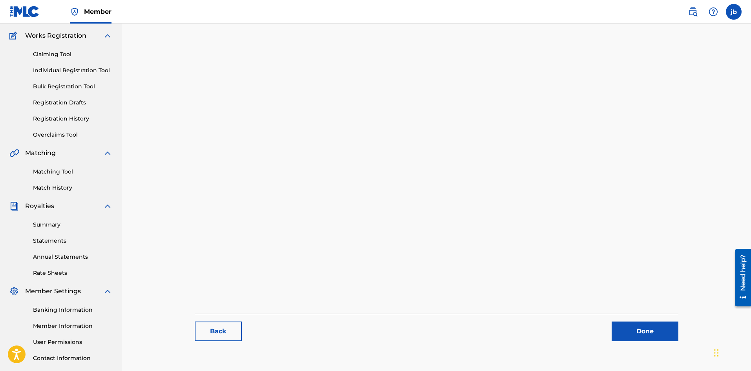
scroll to position [116, 0]
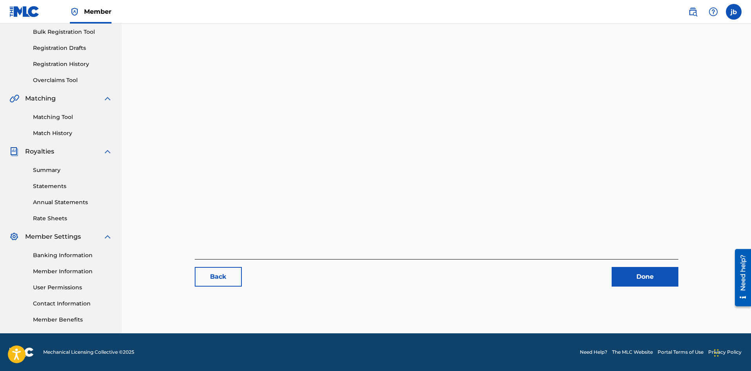
click at [669, 288] on main "Back Done" at bounding box center [436, 112] width 531 height 371
click at [662, 283] on link "Done" at bounding box center [645, 277] width 67 height 20
